Goal: Task Accomplishment & Management: Use online tool/utility

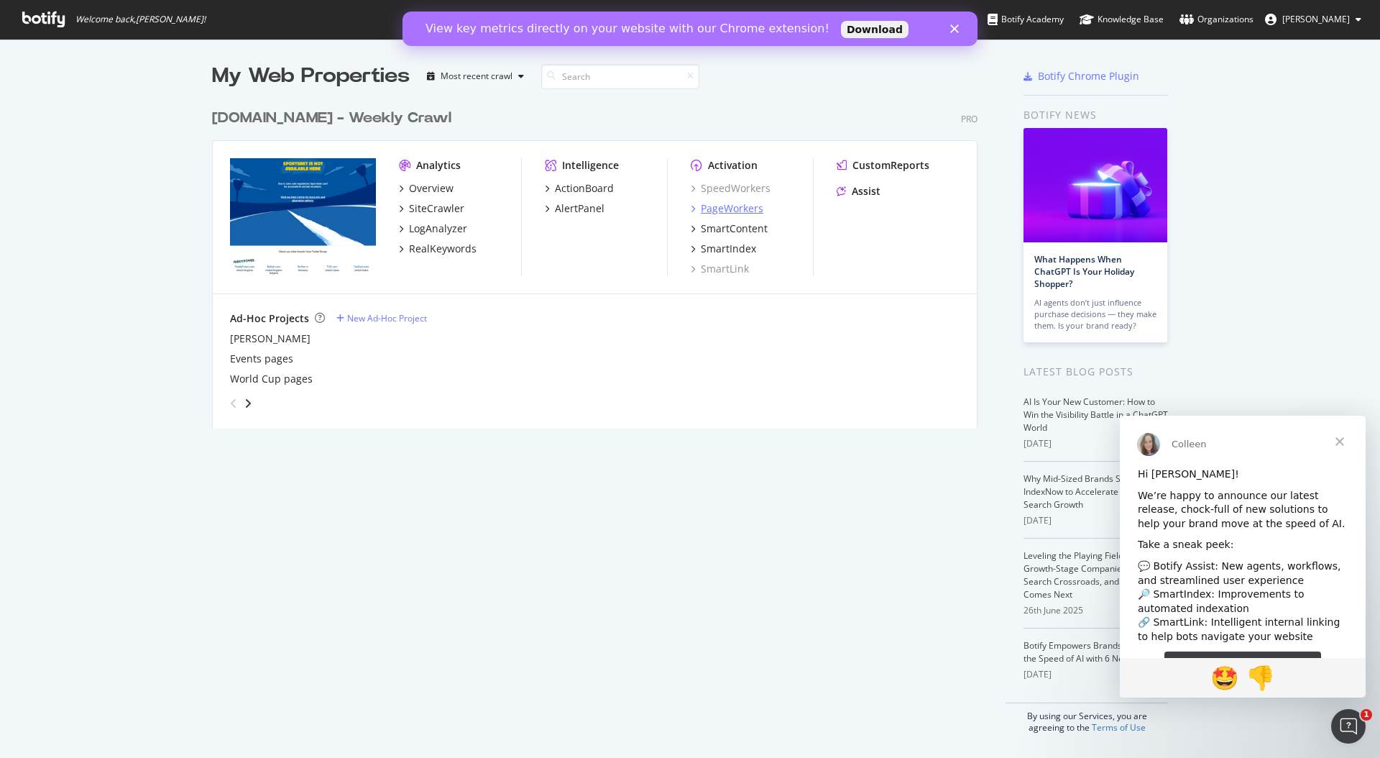
click at [738, 208] on div "PageWorkers" at bounding box center [732, 208] width 63 height 14
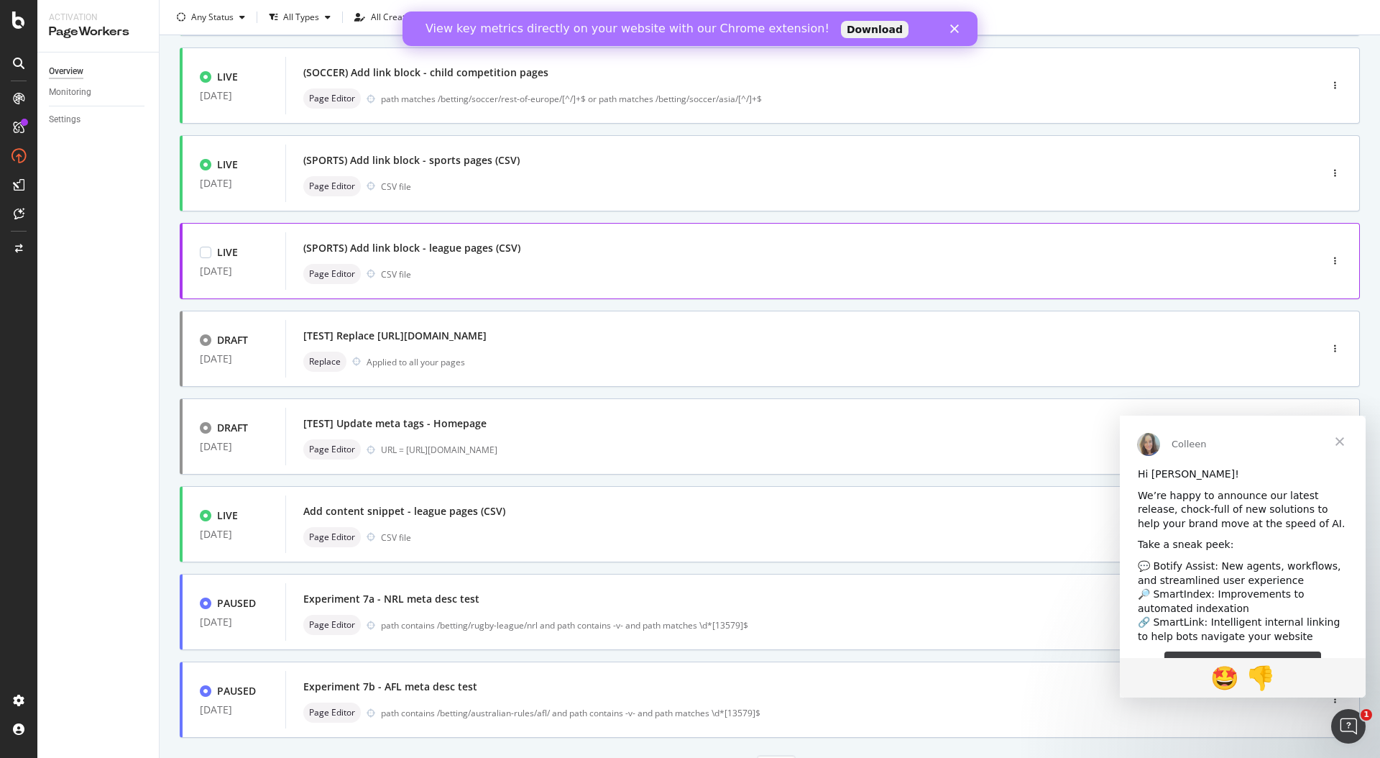
scroll to position [295, 0]
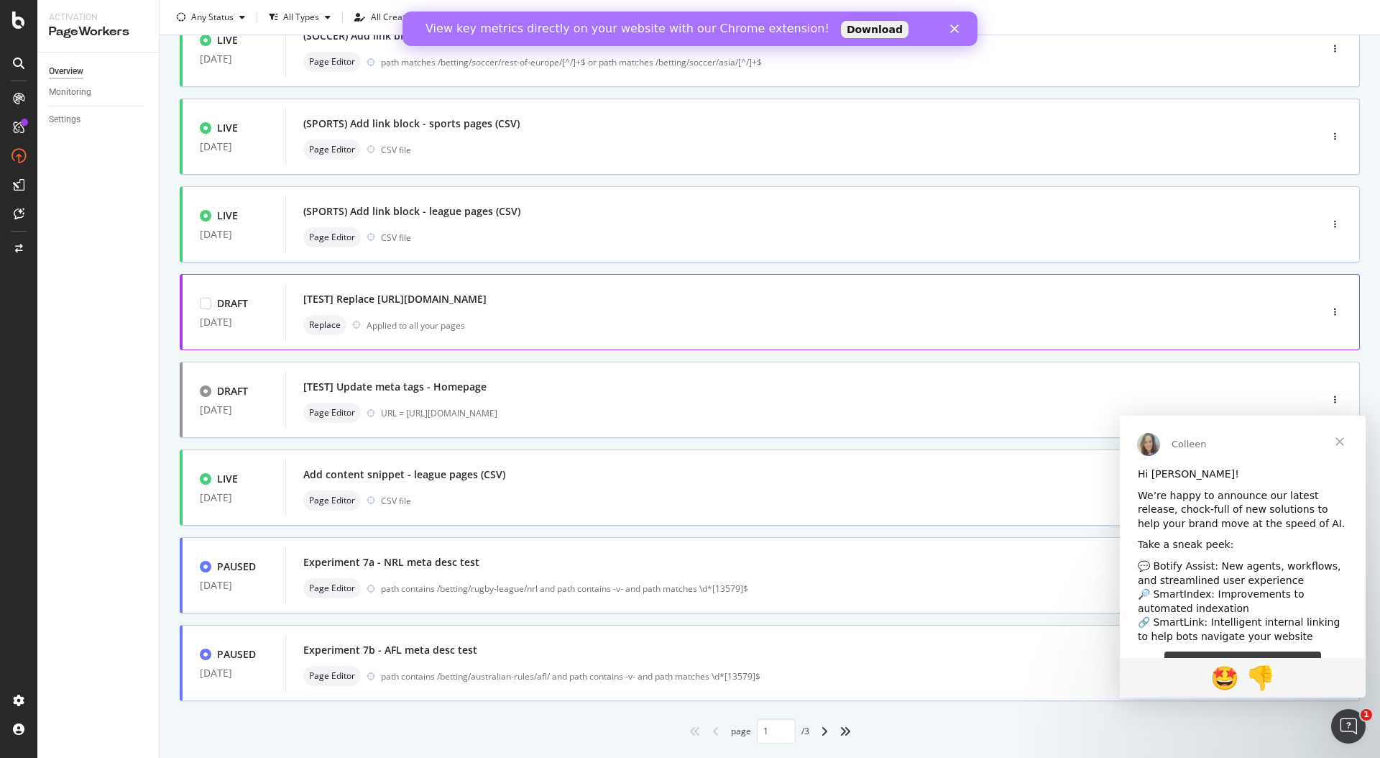
click at [698, 324] on div "Replace Applied to all your pages" at bounding box center [781, 325] width 956 height 20
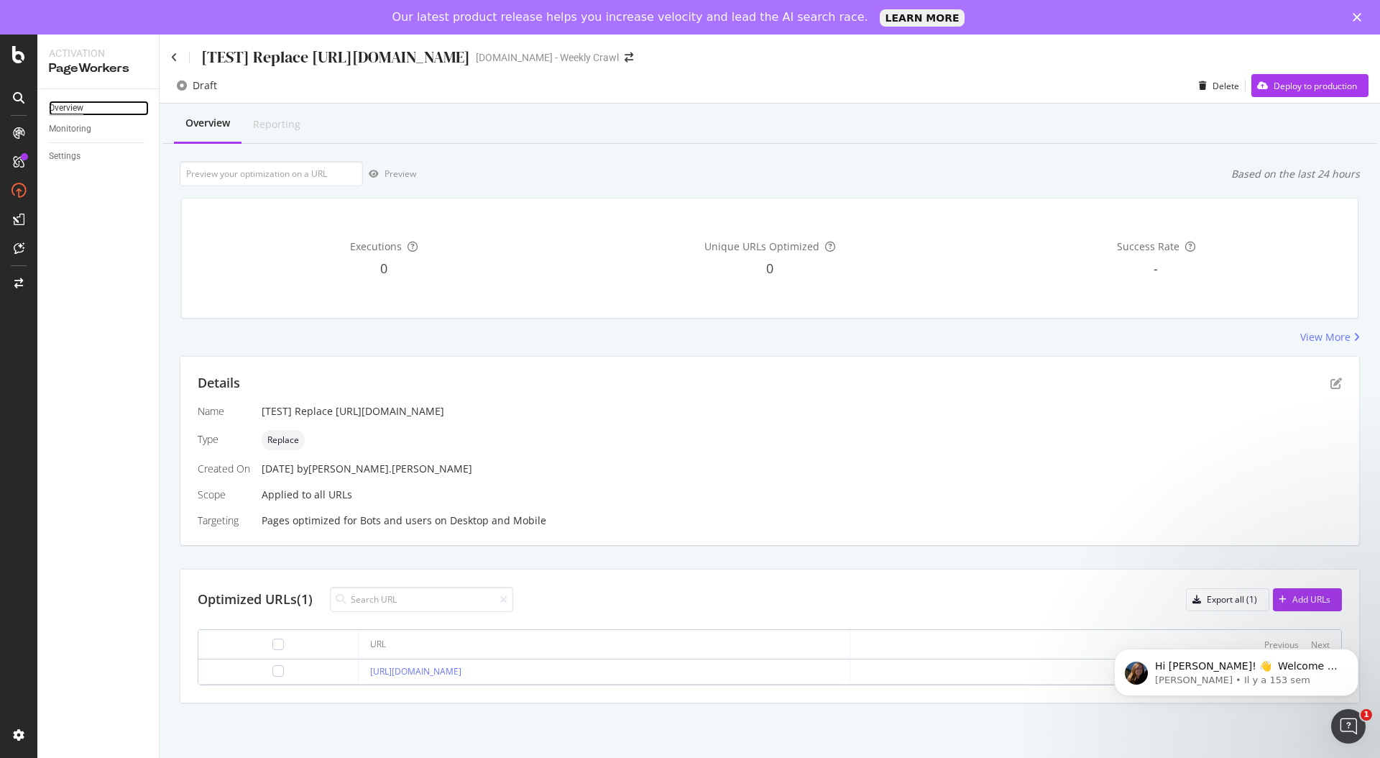
click at [75, 112] on div "Overview" at bounding box center [66, 108] width 35 height 15
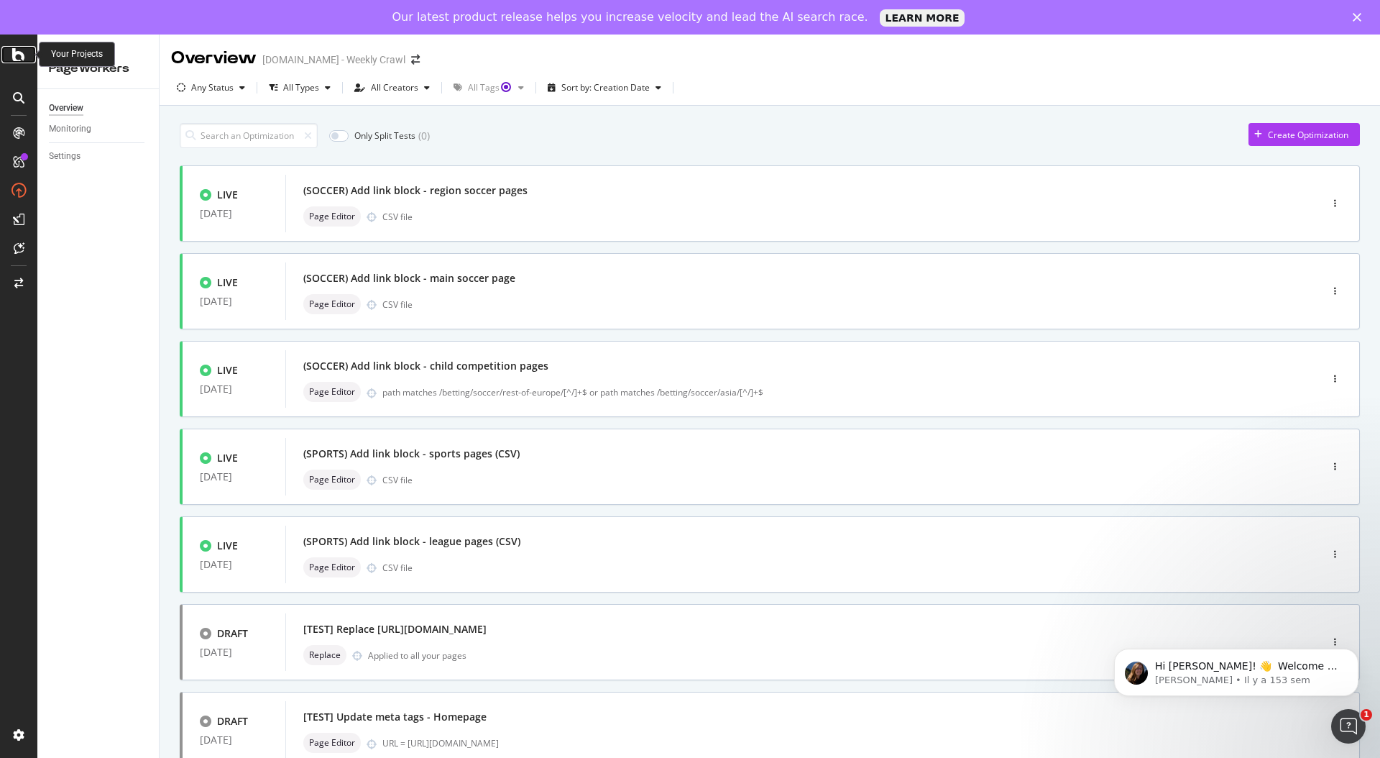
click at [19, 59] on icon at bounding box center [18, 54] width 13 height 17
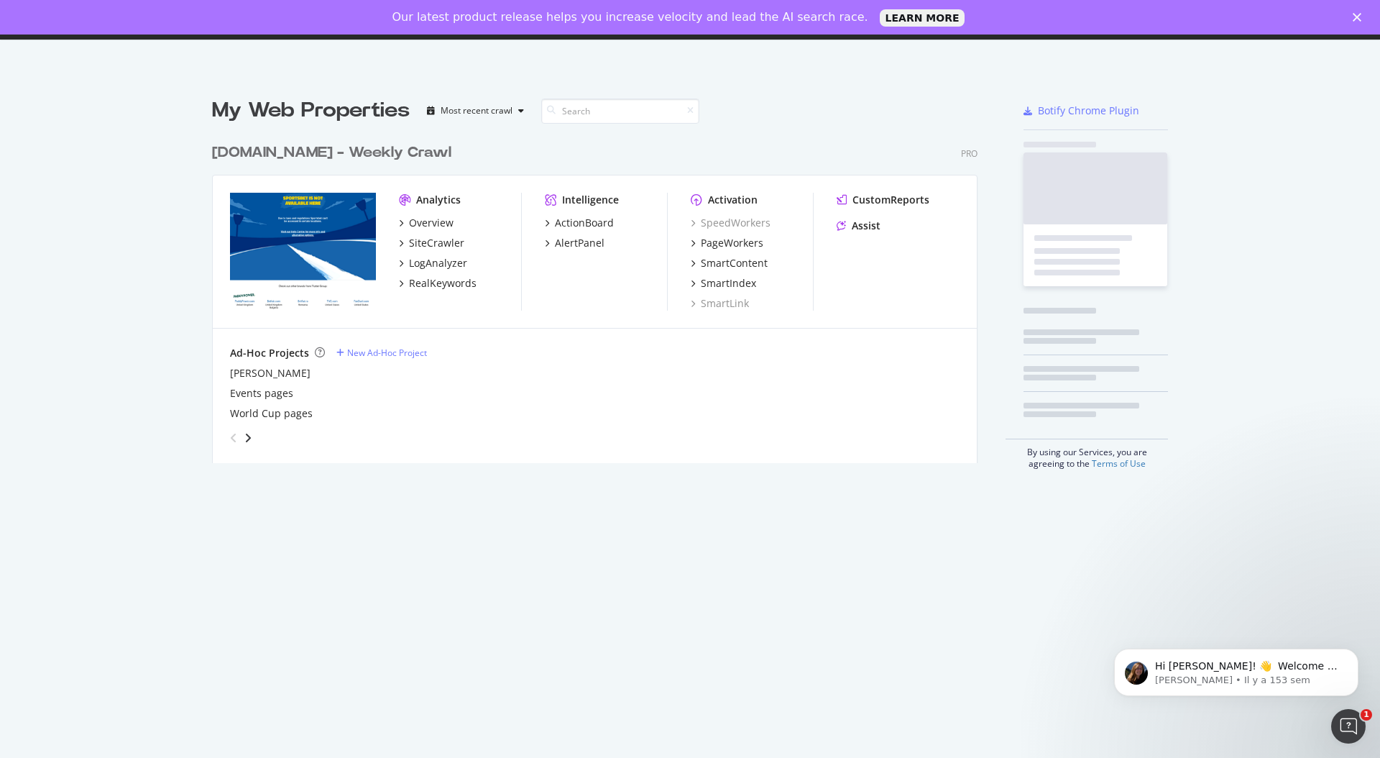
scroll to position [758, 1380]
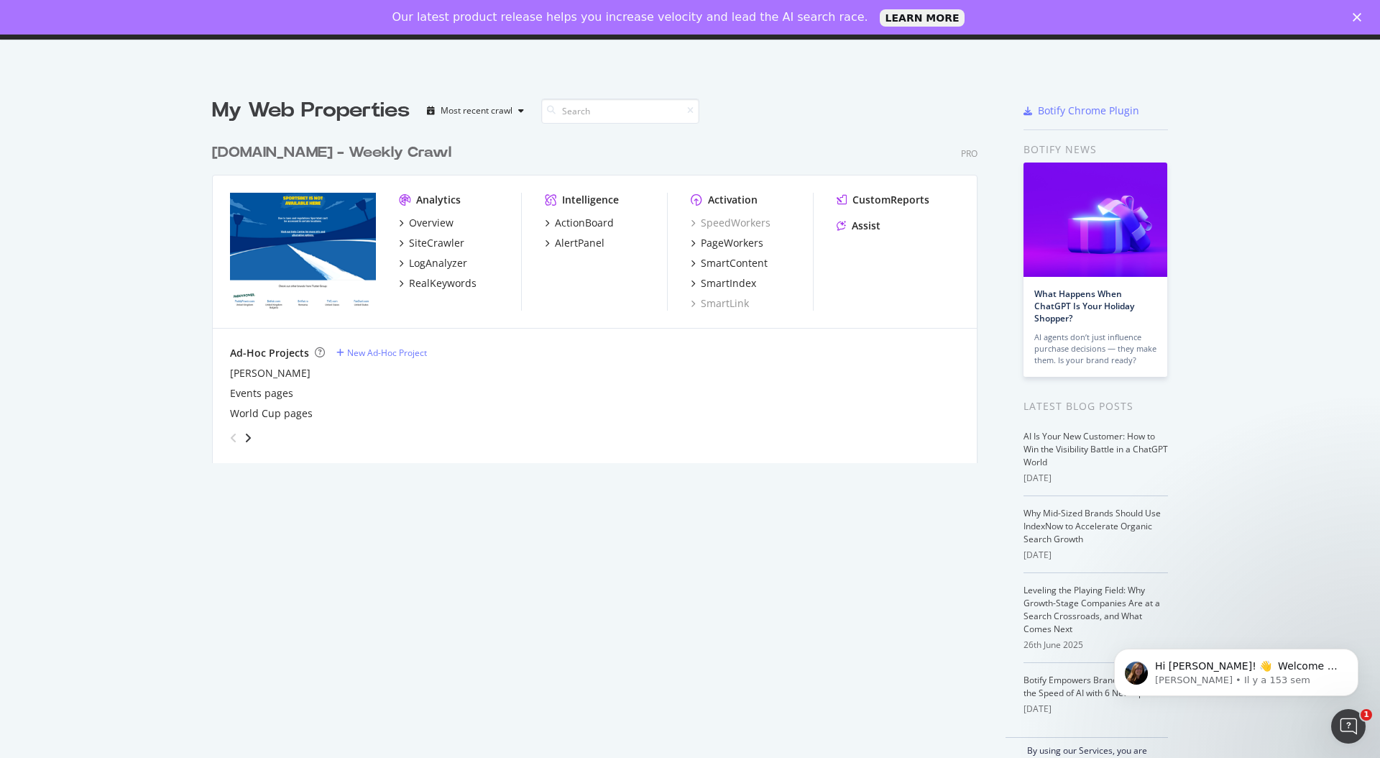
click at [1359, 17] on icon "Fermer" at bounding box center [1357, 17] width 9 height 9
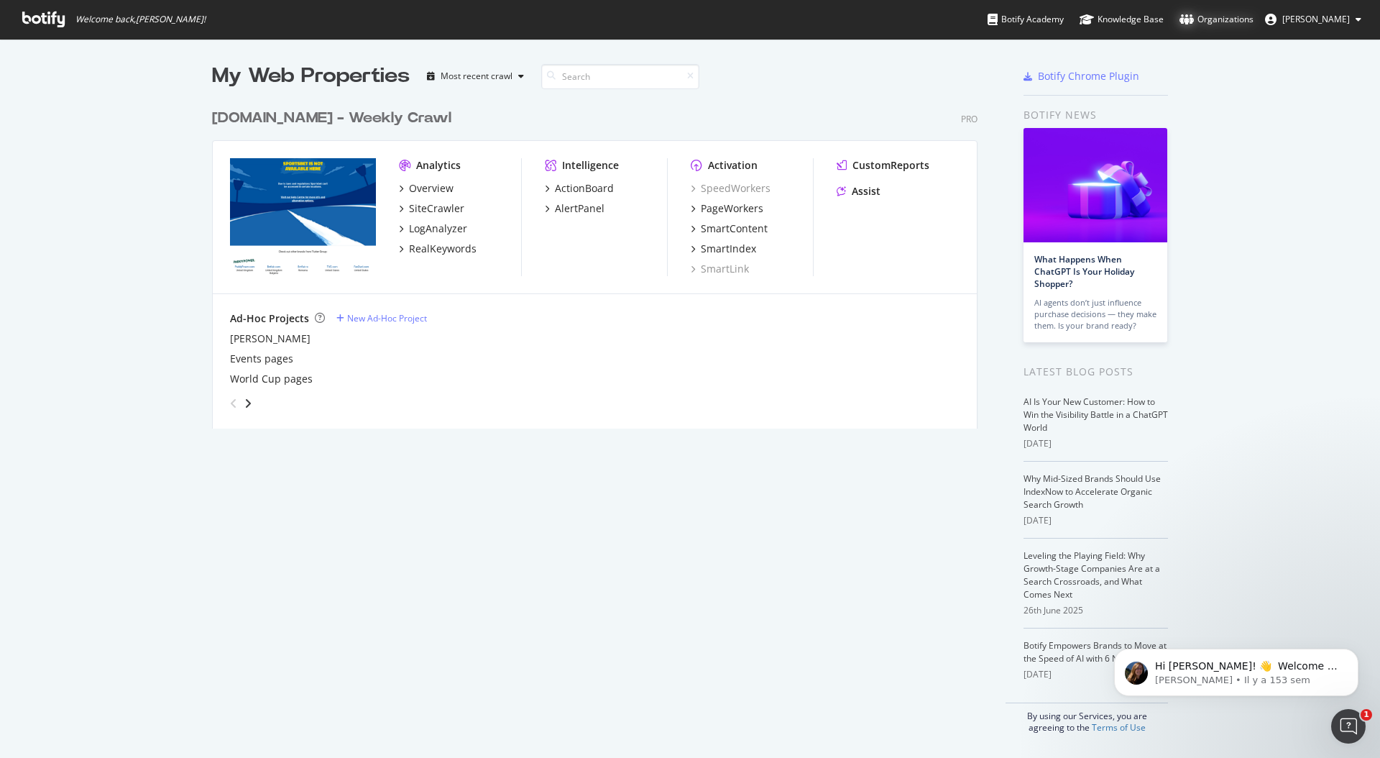
click at [1247, 17] on div "Organizations" at bounding box center [1217, 19] width 74 height 14
click at [740, 211] on div "PageWorkers" at bounding box center [732, 208] width 63 height 14
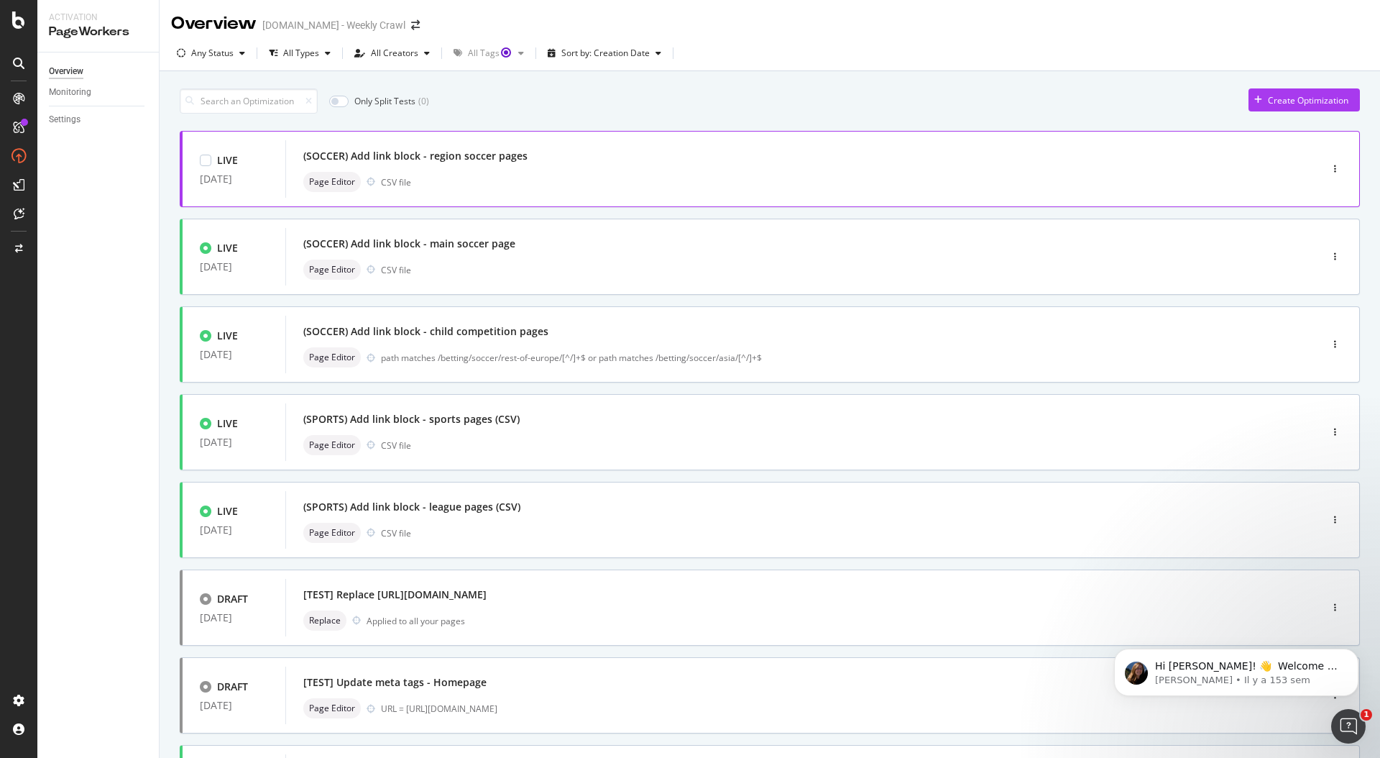
click at [636, 152] on div "(SOCCER) Add link block - region soccer pages" at bounding box center [781, 156] width 956 height 20
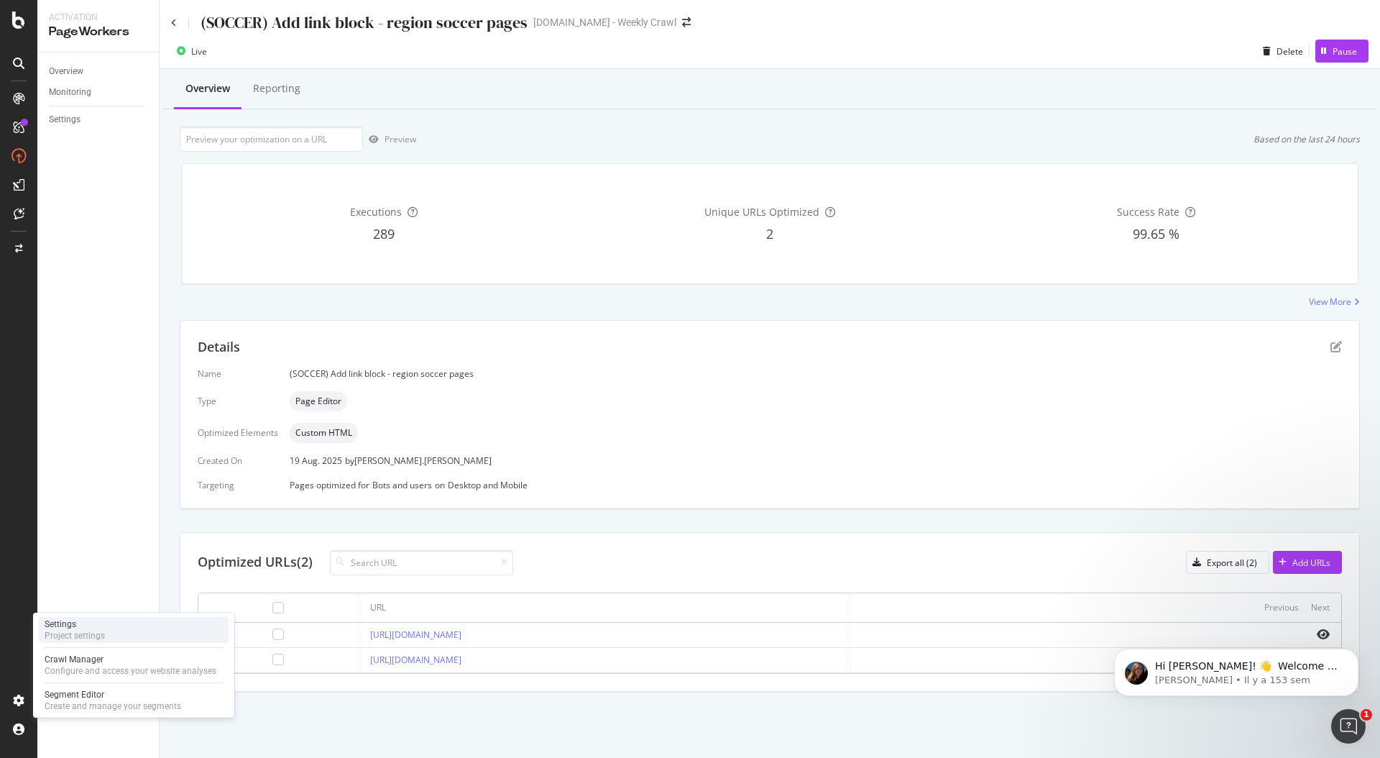
click at [108, 630] on div "Settings Project settings" at bounding box center [134, 630] width 190 height 26
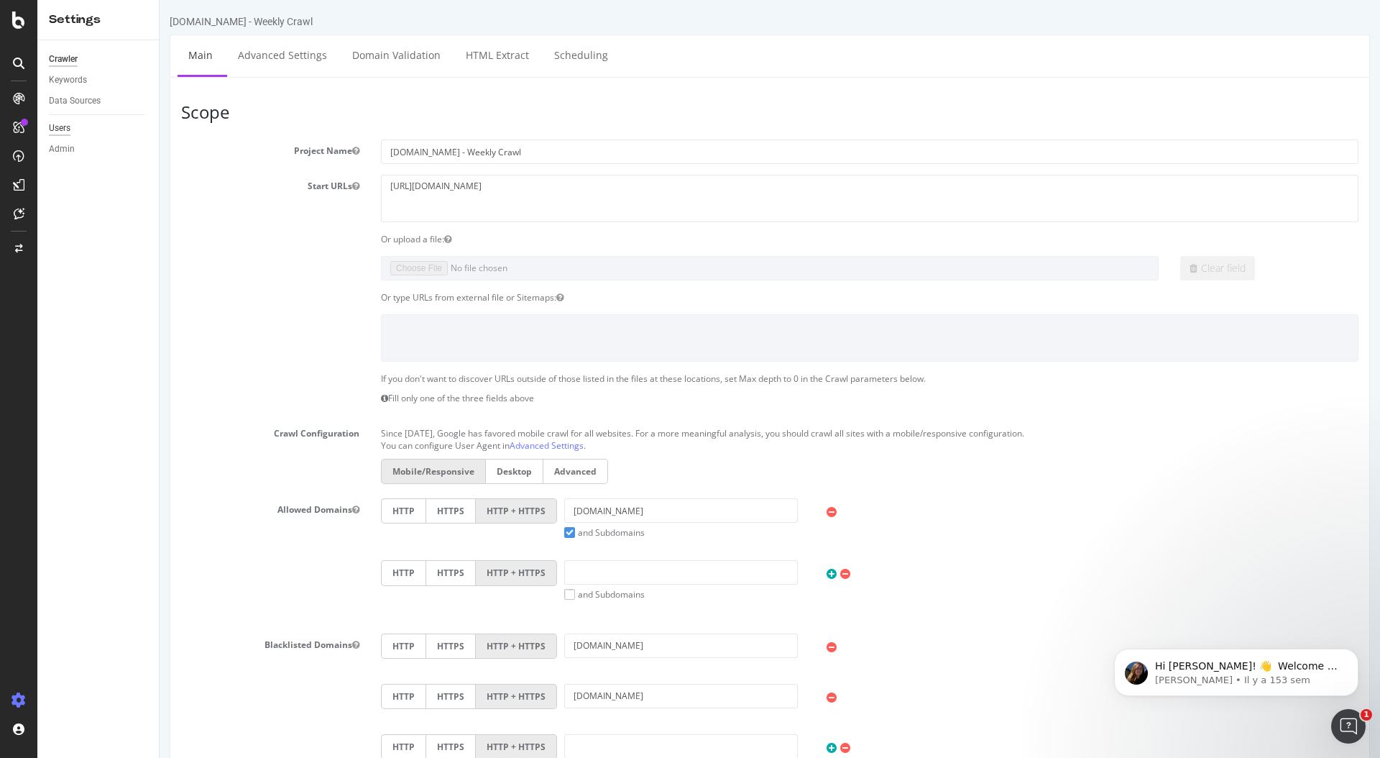
click at [64, 130] on div "Users" at bounding box center [60, 128] width 22 height 15
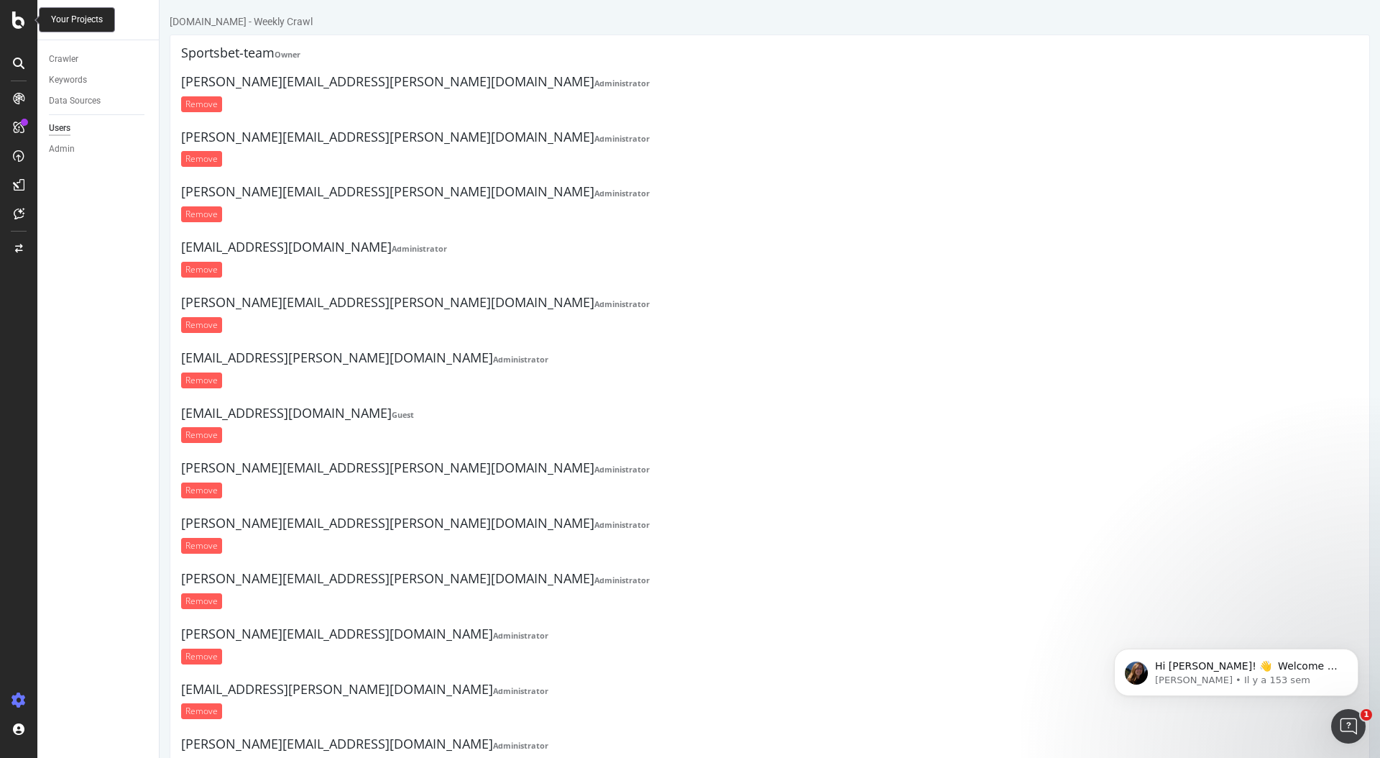
click at [19, 20] on icon at bounding box center [18, 20] width 13 height 17
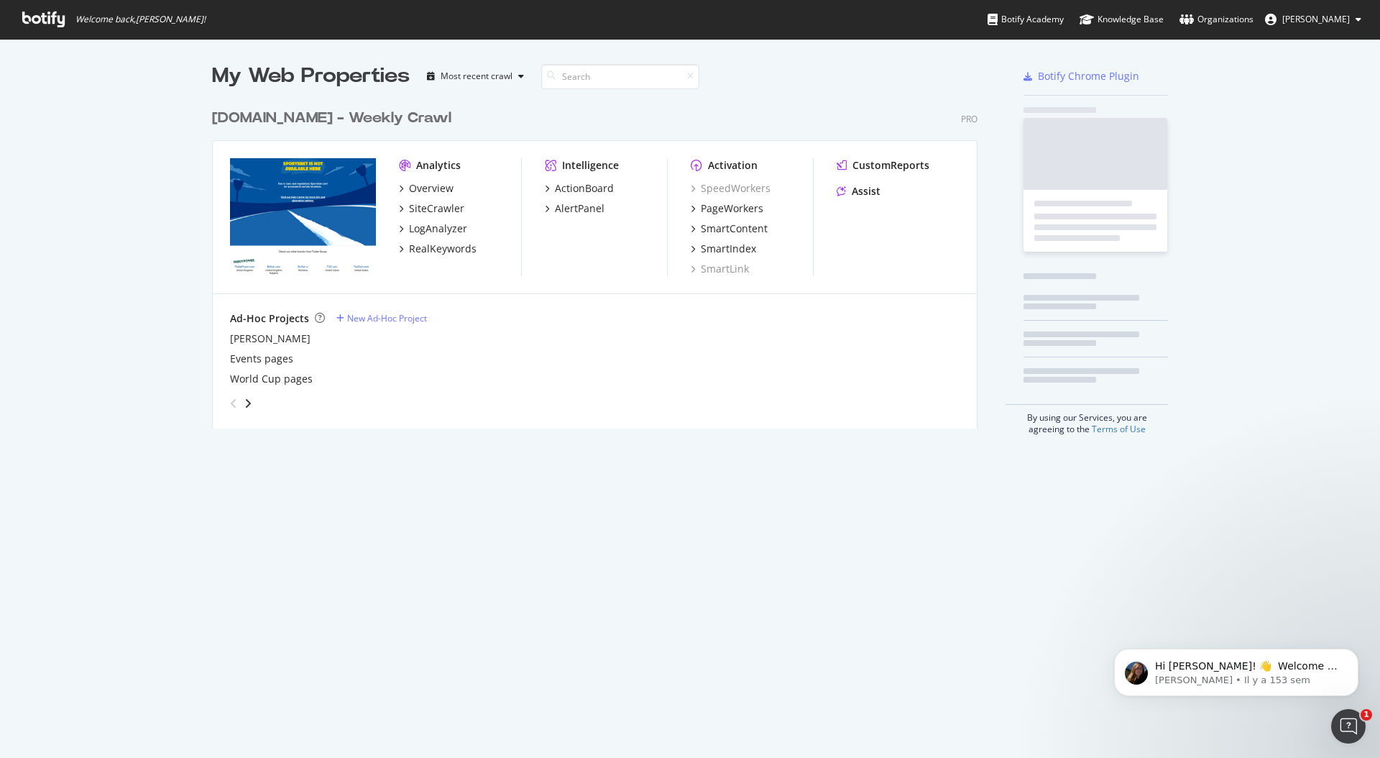
scroll to position [758, 1380]
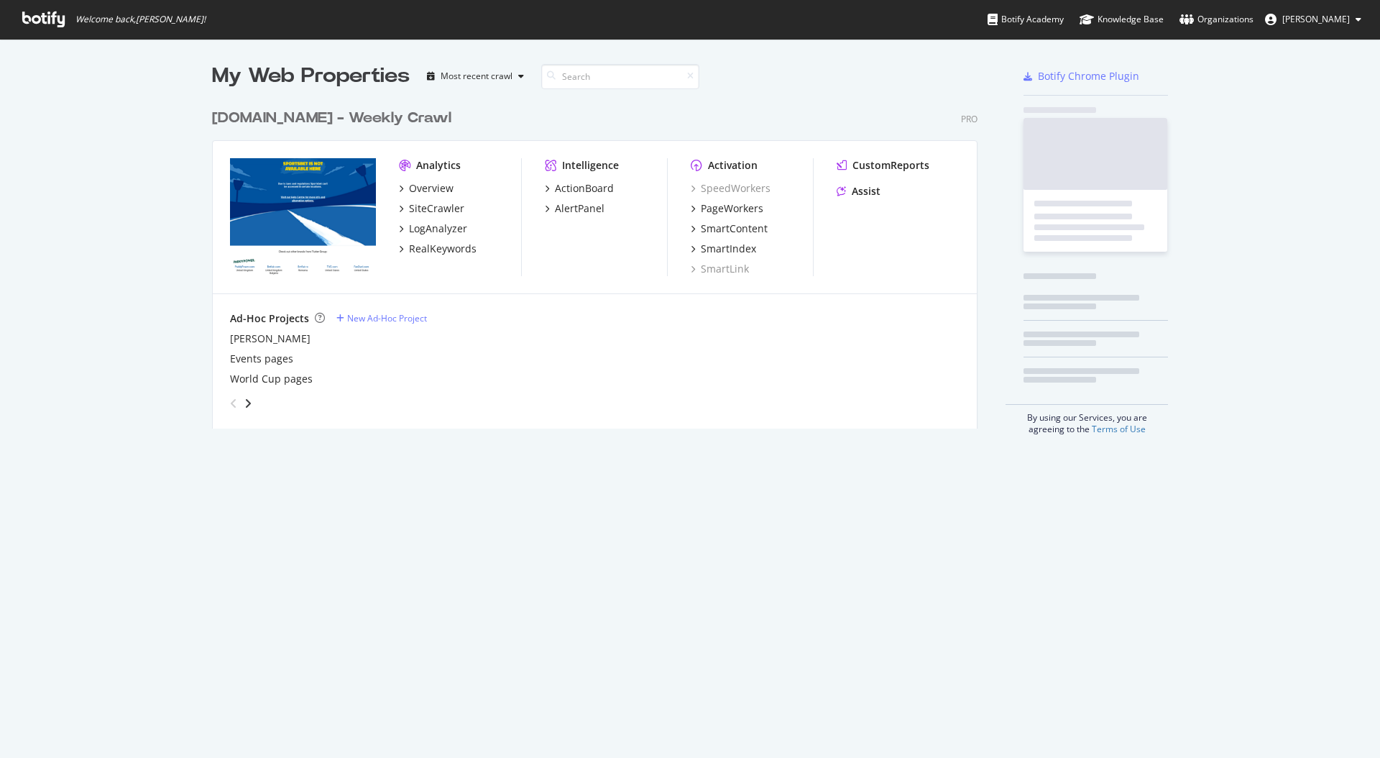
scroll to position [338, 777]
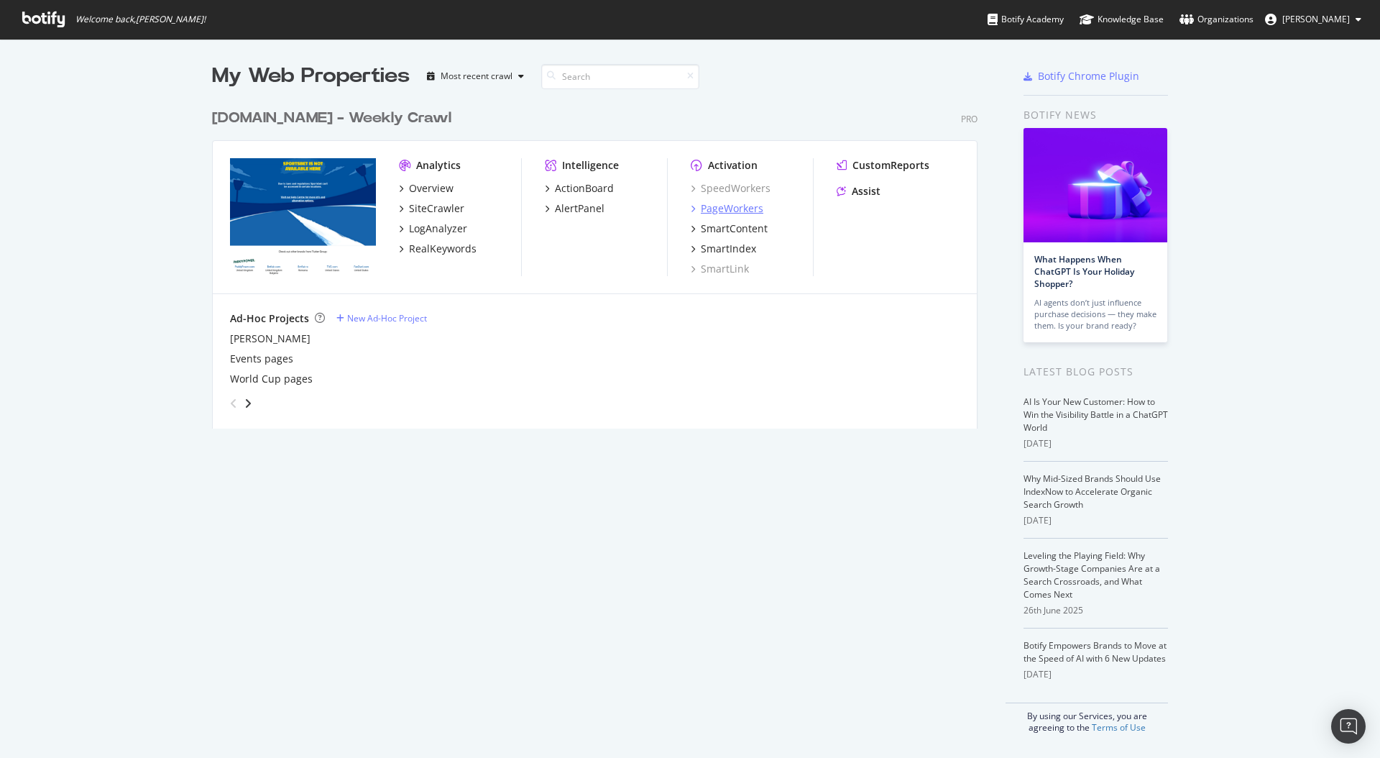
click at [733, 213] on div "PageWorkers" at bounding box center [732, 208] width 63 height 14
